Goal: Find specific page/section: Find specific page/section

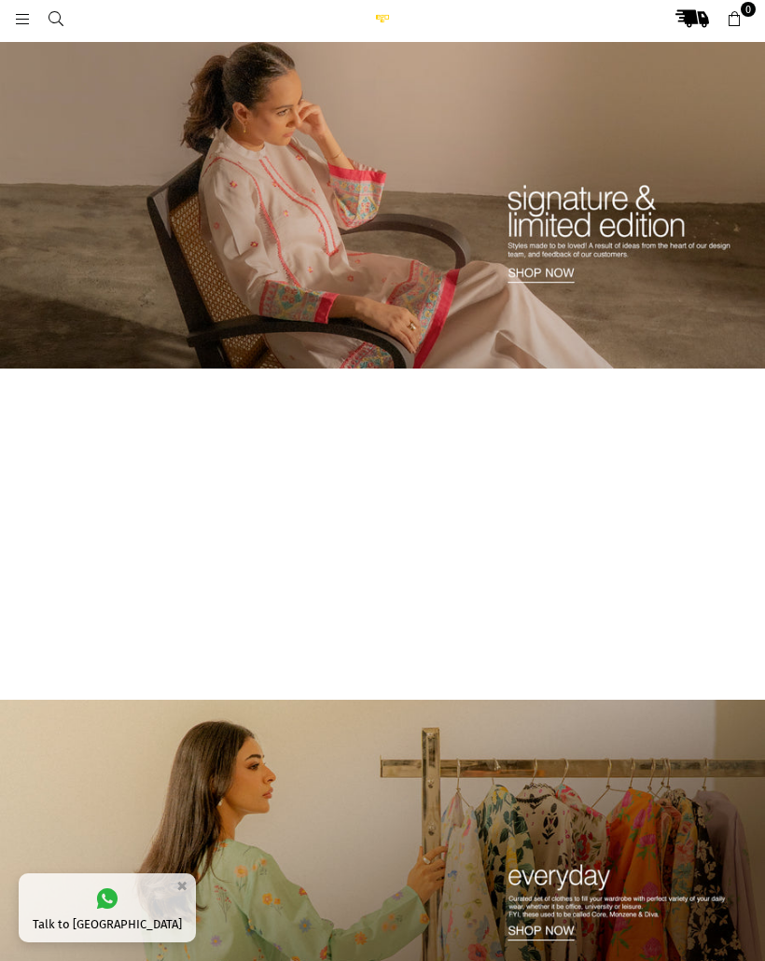
click at [20, 7] on div at bounding box center [49, 19] width 70 height 34
click at [25, 16] on icon at bounding box center [22, 19] width 17 height 17
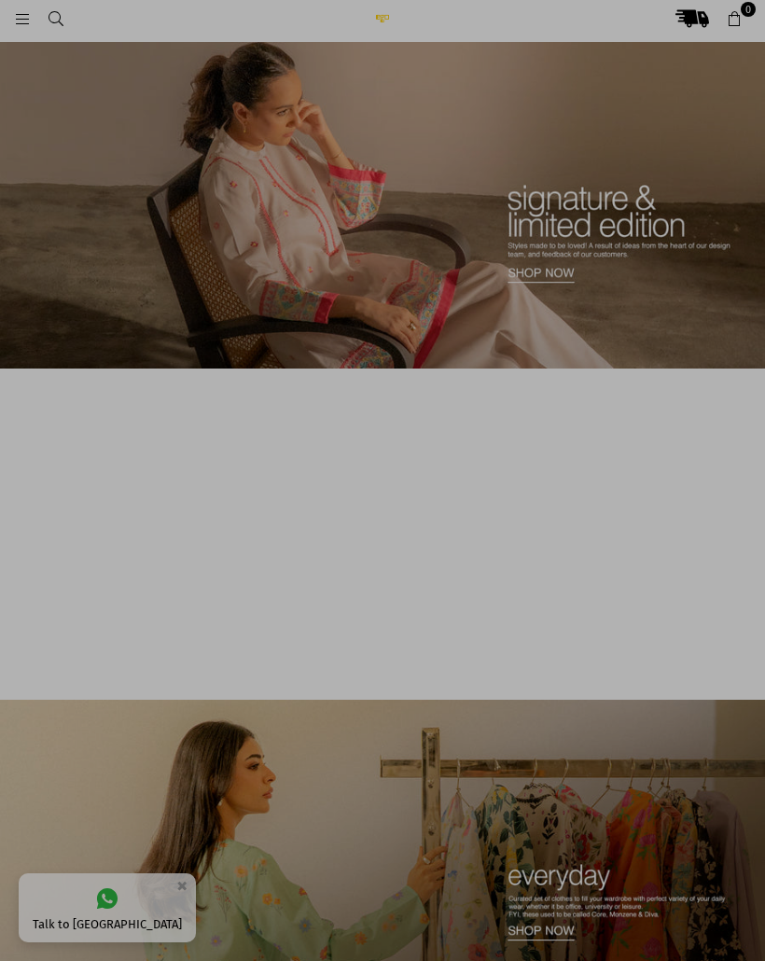
click at [13, 18] on div at bounding box center [382, 480] width 765 height 961
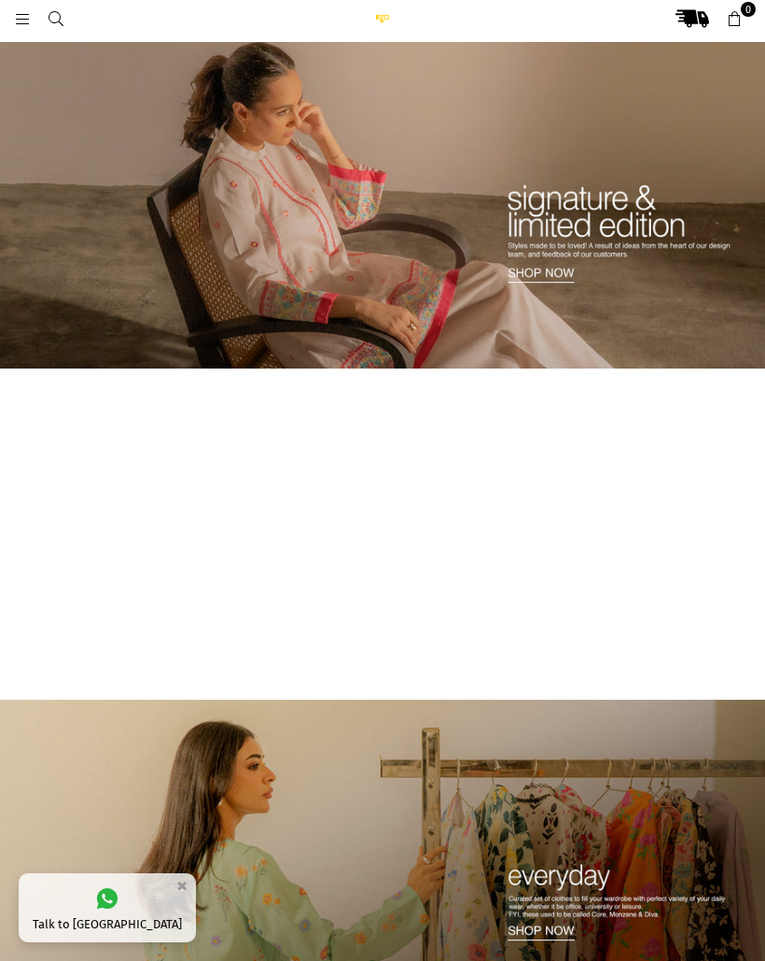
click at [29, 19] on icon at bounding box center [22, 19] width 17 height 17
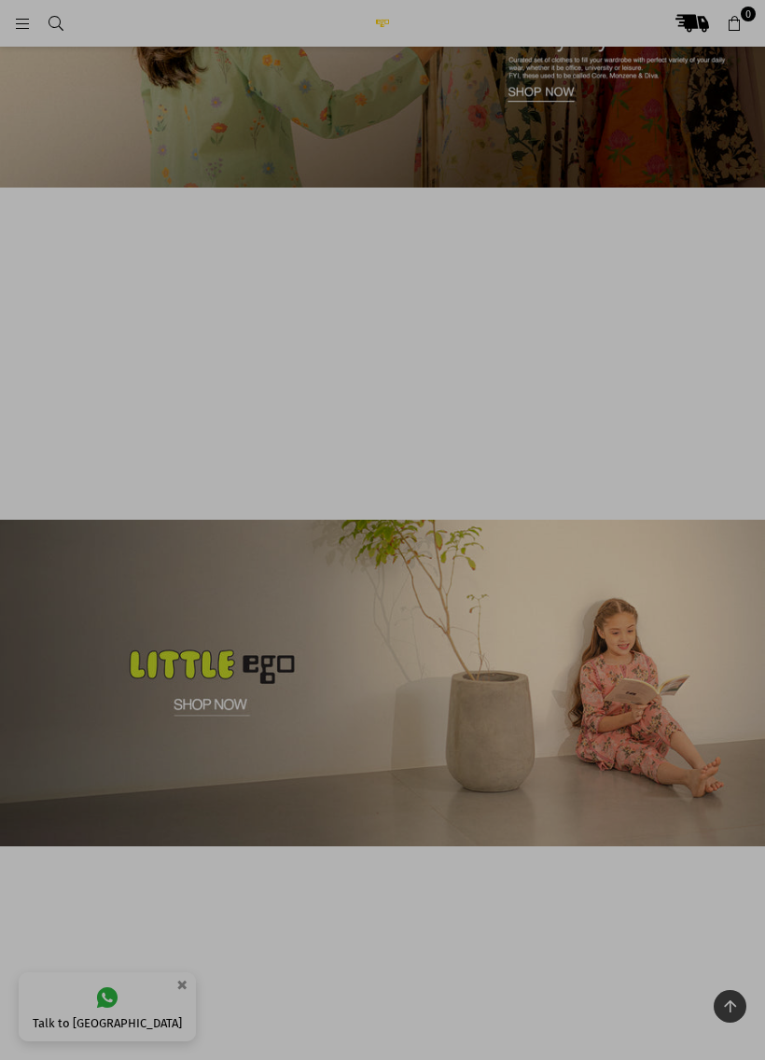
click at [585, 579] on div at bounding box center [382, 530] width 765 height 1060
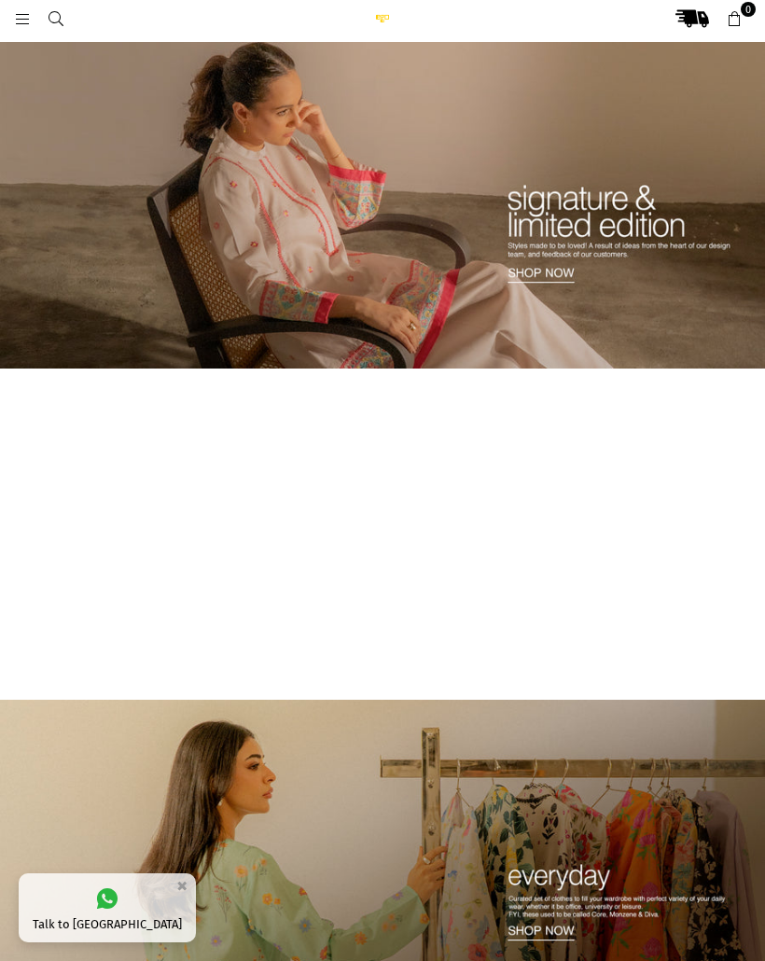
click at [29, 23] on icon at bounding box center [22, 19] width 17 height 17
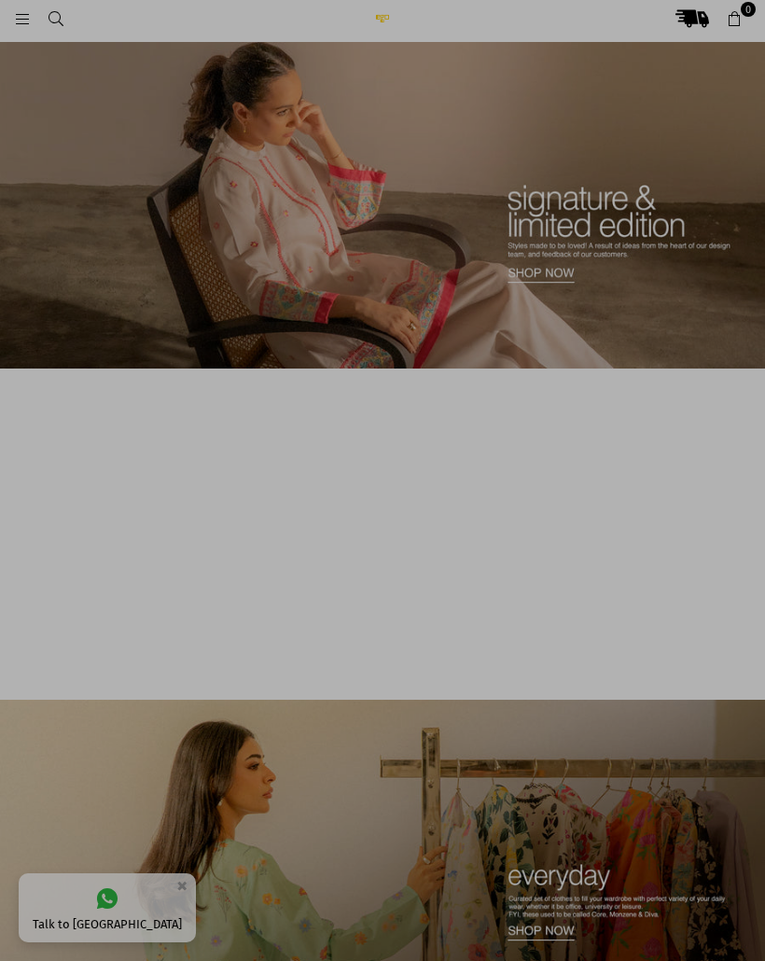
click at [756, 12] on div at bounding box center [382, 480] width 765 height 961
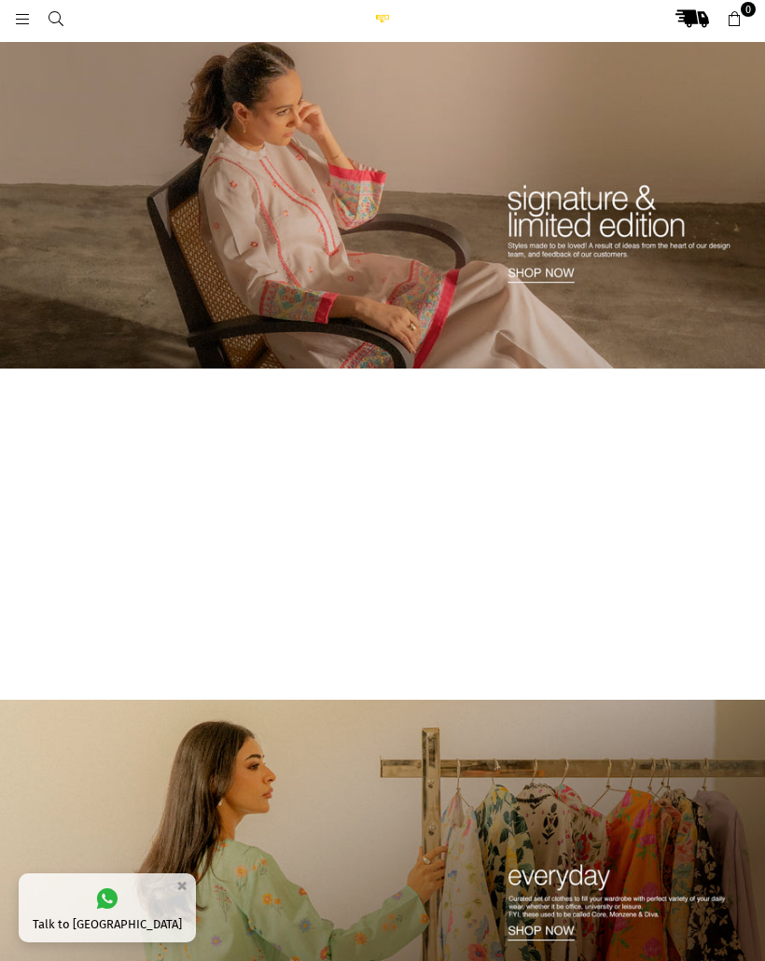
click at [20, 18] on icon at bounding box center [22, 19] width 17 height 17
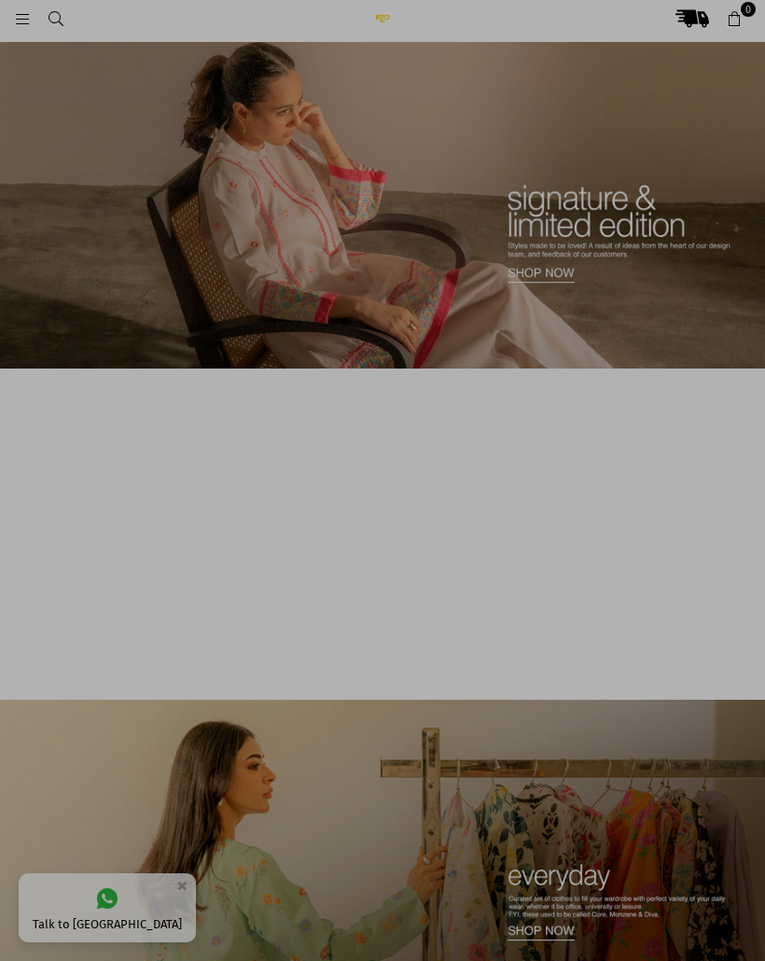
click at [45, 17] on div at bounding box center [382, 480] width 765 height 961
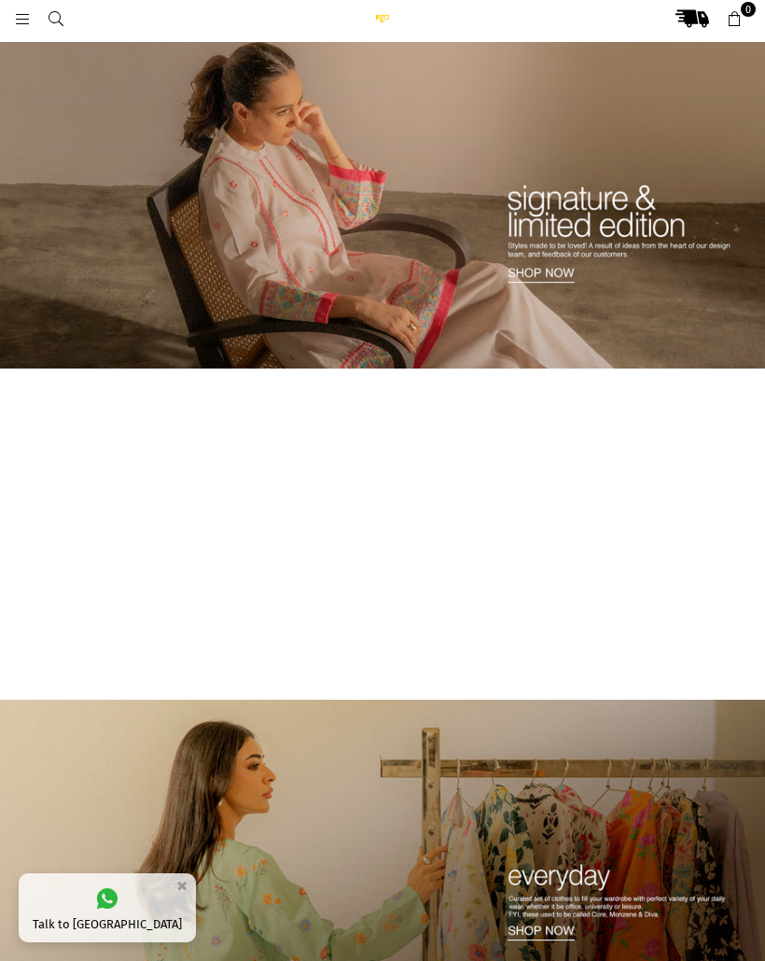
click at [21, 14] on icon at bounding box center [22, 19] width 17 height 17
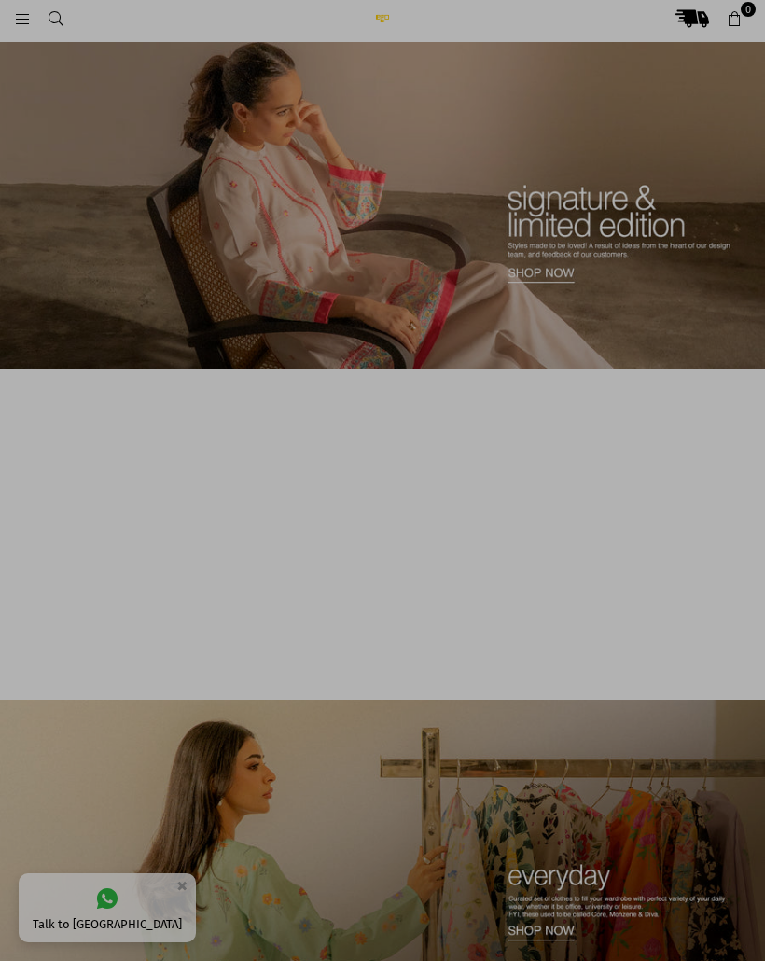
click at [64, 6] on div at bounding box center [382, 480] width 765 height 961
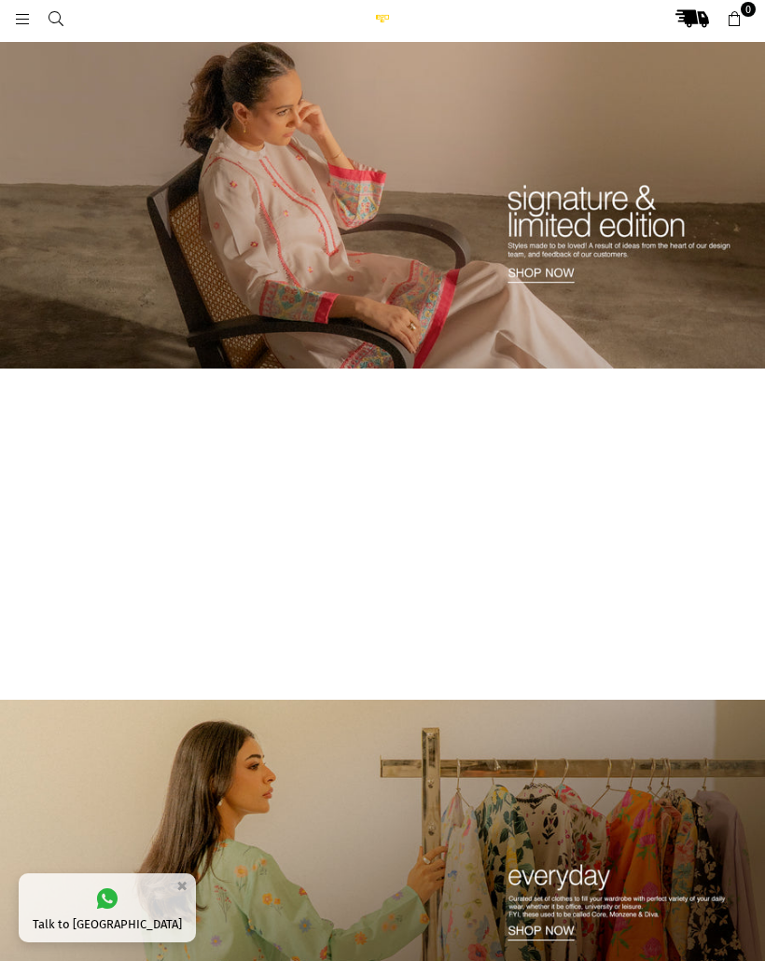
click at [51, 19] on icon at bounding box center [56, 19] width 17 height 17
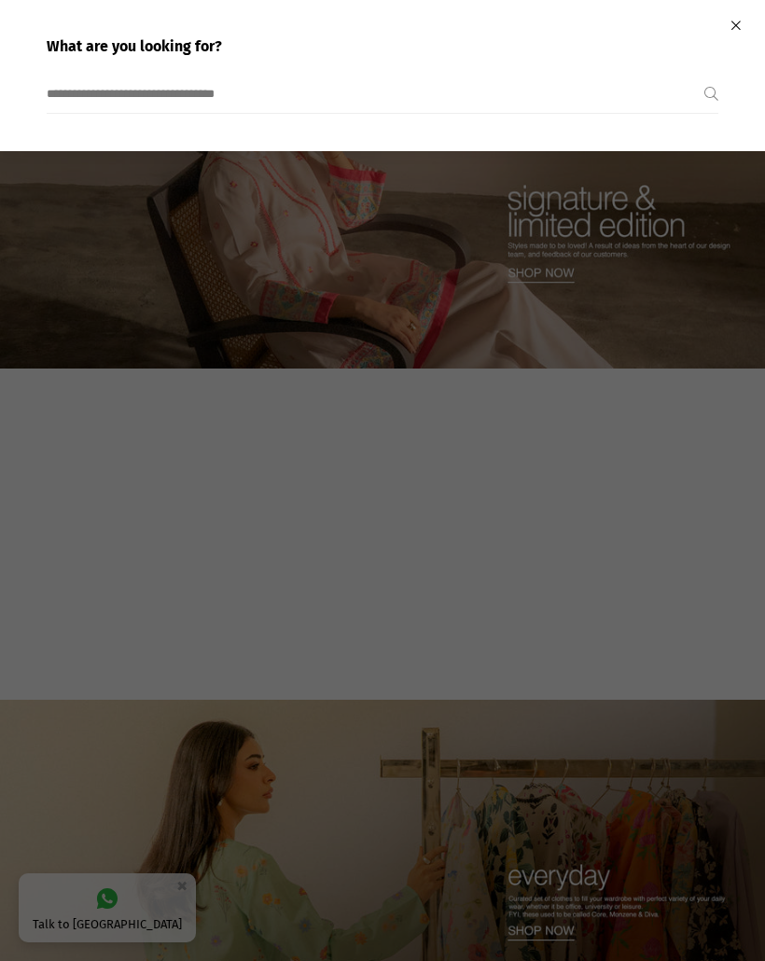
click at [320, 85] on input "search" at bounding box center [376, 94] width 658 height 37
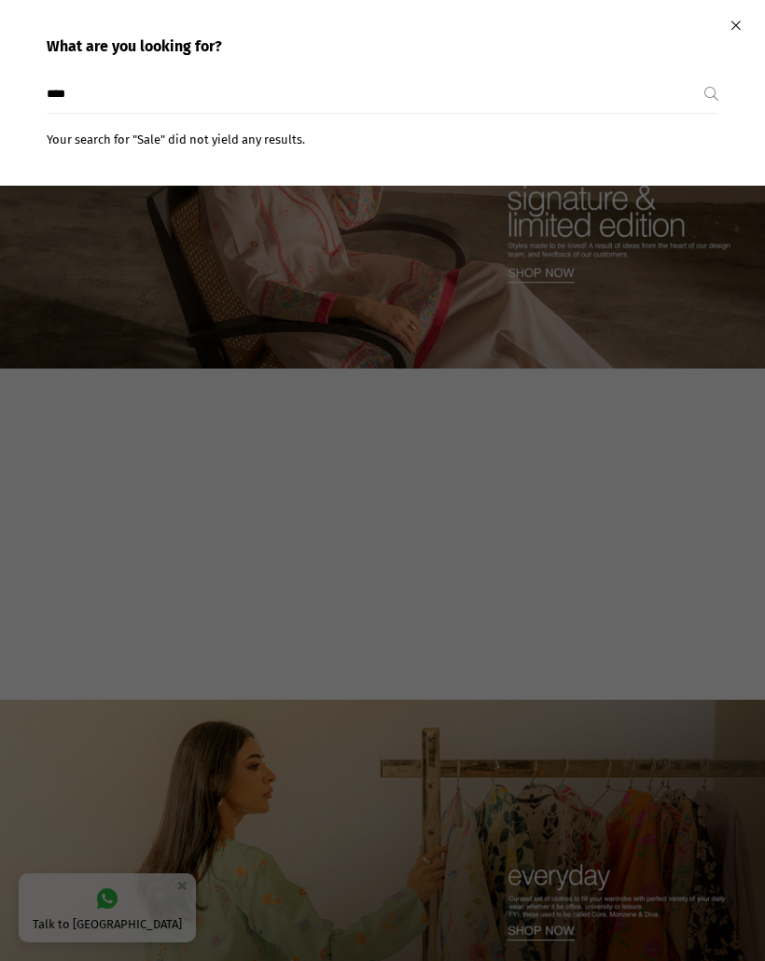
type input "****"
click at [711, 93] on button "Submit" at bounding box center [712, 94] width 14 height 37
